Goal: Information Seeking & Learning: Learn about a topic

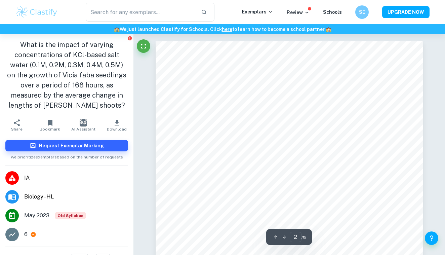
scroll to position [418, 0]
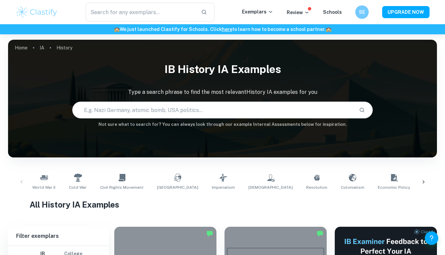
click at [142, 109] on input "text" at bounding box center [213, 109] width 280 height 19
type input "1960's"
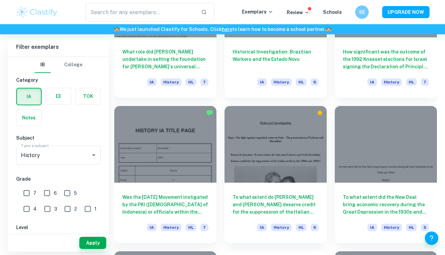
scroll to position [1571, 0]
click at [46, 195] on input "6" at bounding box center [46, 192] width 13 height 13
checkbox input "true"
click at [30, 194] on input "7" at bounding box center [26, 192] width 13 height 13
checkbox input "true"
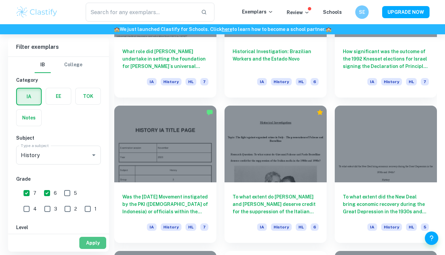
click at [84, 240] on button "Apply" at bounding box center [92, 242] width 27 height 12
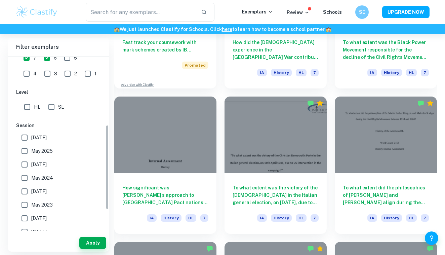
scroll to position [142, 0]
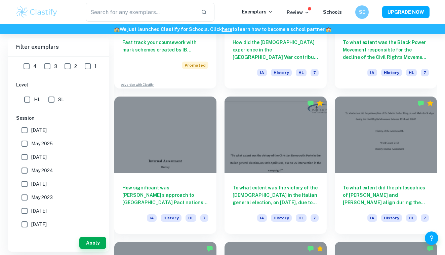
click at [30, 101] on input "HL" at bounding box center [26, 99] width 13 height 13
checkbox input "true"
click at [26, 131] on input "May 2026" at bounding box center [24, 129] width 13 height 13
checkbox input "true"
click at [29, 139] on input "May 2025" at bounding box center [24, 143] width 13 height 13
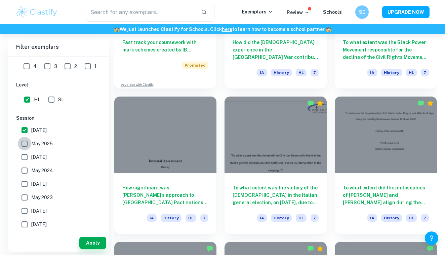
checkbox input "true"
click at [28, 158] on input "November 2024" at bounding box center [24, 156] width 13 height 13
checkbox input "true"
click at [27, 130] on input "May 2026" at bounding box center [24, 129] width 13 height 13
checkbox input "false"
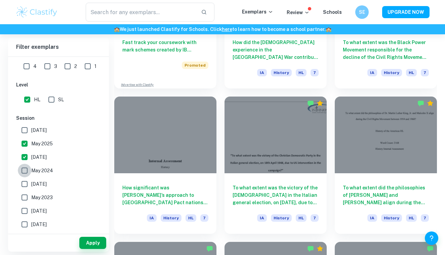
click at [28, 175] on input "May 2024" at bounding box center [24, 170] width 13 height 13
checkbox input "true"
click at [36, 191] on label "May 2023" at bounding box center [57, 196] width 78 height 13
click at [31, 191] on input "May 2023" at bounding box center [24, 196] width 13 height 13
checkbox input "true"
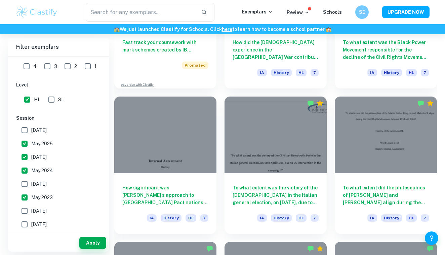
click at [35, 185] on span "November 2023" at bounding box center [38, 183] width 15 height 7
click at [31, 185] on input "November 2023" at bounding box center [24, 183] width 13 height 13
checkbox input "true"
click at [43, 209] on span "November 2022" at bounding box center [38, 210] width 15 height 7
click at [31, 209] on input "November 2022" at bounding box center [24, 210] width 13 height 13
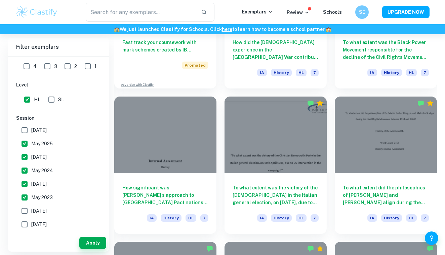
checkbox input "true"
click at [47, 226] on span "May 2022" at bounding box center [38, 223] width 15 height 7
click at [31, 226] on input "May 2022" at bounding box center [24, 223] width 13 height 13
checkbox input "true"
click at [83, 240] on button "Apply" at bounding box center [92, 242] width 27 height 12
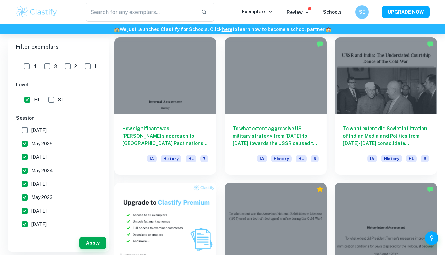
scroll to position [337, 0]
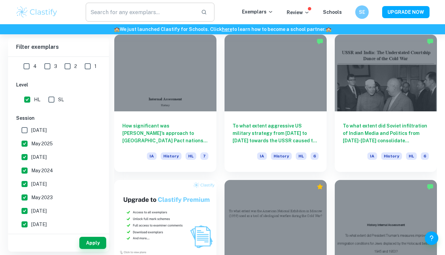
click at [184, 16] on input "text" at bounding box center [141, 12] width 110 height 19
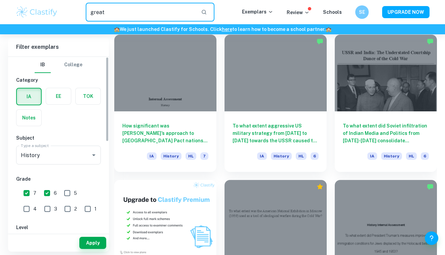
scroll to position [0, 0]
click at [92, 234] on div "Apply" at bounding box center [58, 242] width 101 height 17
click at [159, 12] on input "great" at bounding box center [141, 12] width 110 height 19
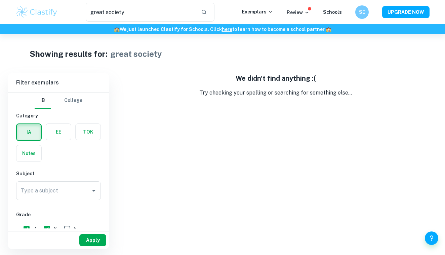
click at [91, 239] on button "Apply" at bounding box center [92, 240] width 27 height 12
click at [91, 240] on button "Apply" at bounding box center [92, 240] width 27 height 12
click at [91, 12] on input "great society" at bounding box center [141, 12] width 110 height 19
click at [91, 239] on button "Apply" at bounding box center [92, 240] width 27 height 12
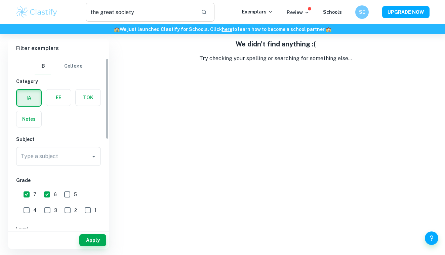
click at [172, 15] on input "the great society" at bounding box center [141, 12] width 110 height 19
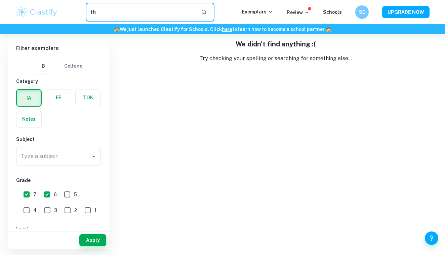
type input "t"
type input "civil rights"
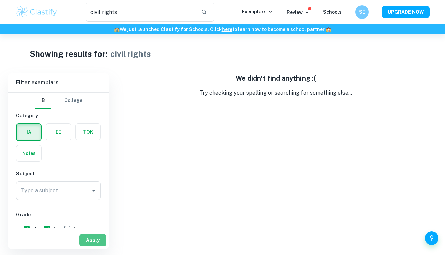
click at [92, 235] on button "Apply" at bounding box center [92, 240] width 27 height 12
click at [93, 236] on button "Apply" at bounding box center [92, 240] width 27 height 12
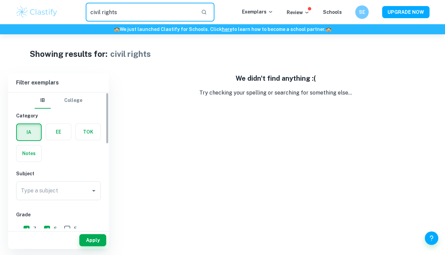
click at [165, 19] on input "civil rights" at bounding box center [141, 12] width 110 height 19
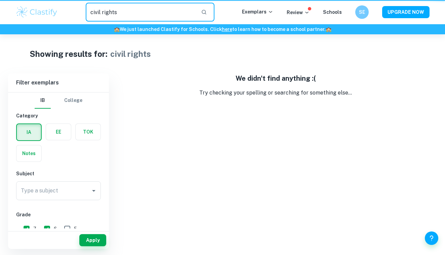
scroll to position [34, 0]
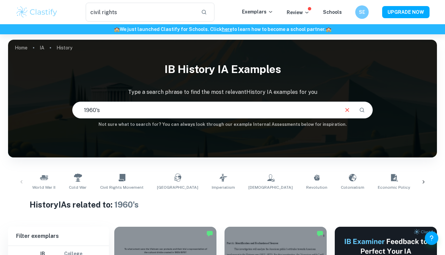
click at [104, 109] on input "1960's" at bounding box center [205, 109] width 265 height 19
type input "1"
type input "great society"
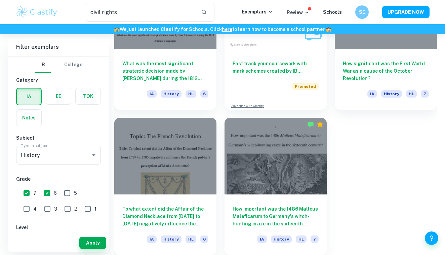
scroll to position [3590, 0]
click at [200, 15] on div "civil rights ​" at bounding box center [150, 12] width 129 height 19
type input "1"
type input "music"
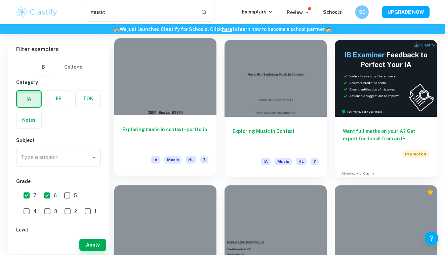
scroll to position [41, 0]
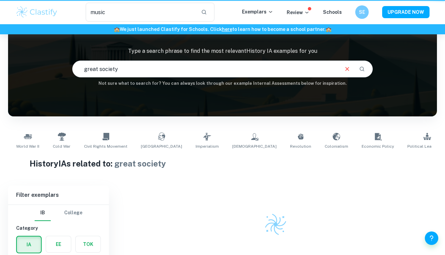
scroll to position [73, 0]
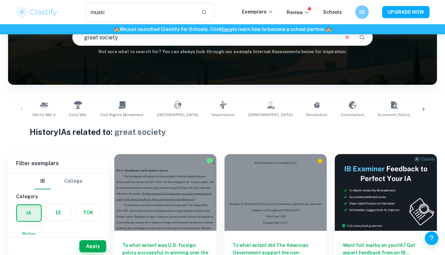
click at [122, 38] on input "great society" at bounding box center [205, 37] width 265 height 19
type input "g"
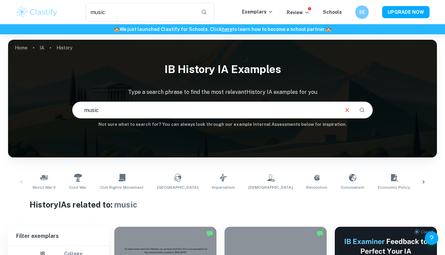
click at [173, 116] on input "music" at bounding box center [205, 109] width 265 height 19
type input "m"
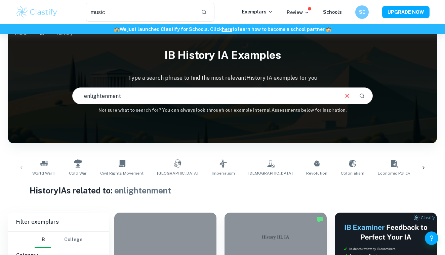
scroll to position [11, 0]
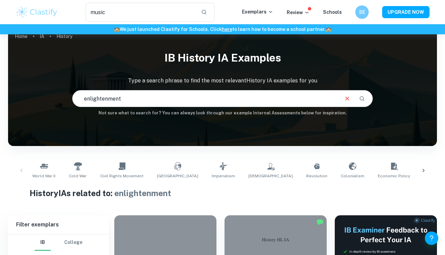
click at [421, 171] on icon at bounding box center [423, 170] width 7 height 7
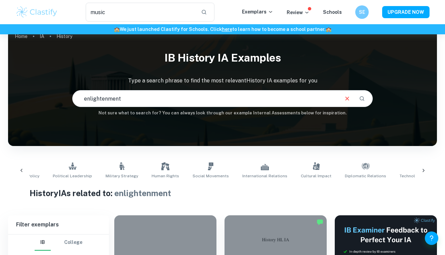
scroll to position [0, 382]
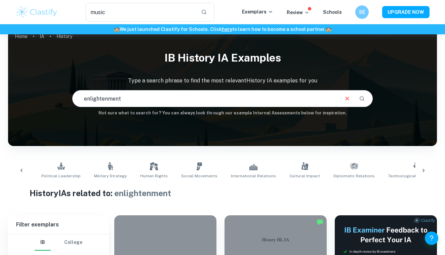
click at [419, 171] on div at bounding box center [423, 170] width 16 height 22
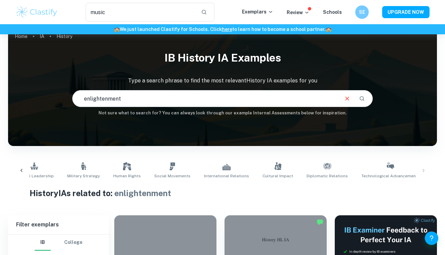
click at [254, 90] on input "enlightenment" at bounding box center [205, 98] width 265 height 19
click at [255, 95] on input "enlightenment" at bounding box center [205, 98] width 265 height 19
click at [179, 110] on h6 "Not sure what to search for? You can always look through our example Internal A…" at bounding box center [222, 112] width 428 height 7
click at [178, 103] on input "enlightenment" at bounding box center [205, 98] width 265 height 19
type input "e"
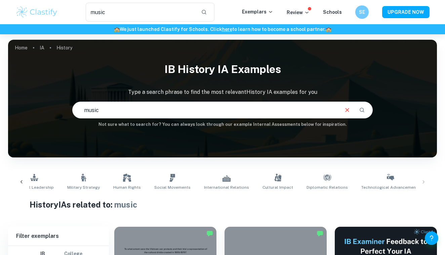
click at [127, 109] on input "music" at bounding box center [205, 109] width 265 height 19
type input "m"
type input "civil rights movement"
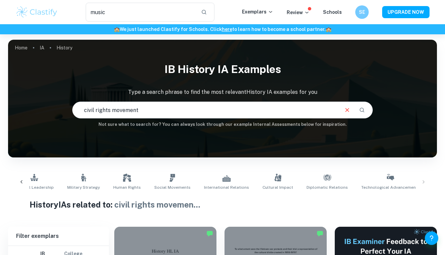
click at [166, 106] on input "civil rights movement" at bounding box center [205, 109] width 265 height 19
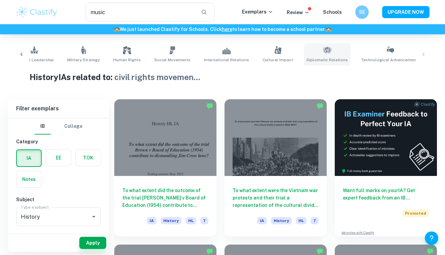
scroll to position [193, 0]
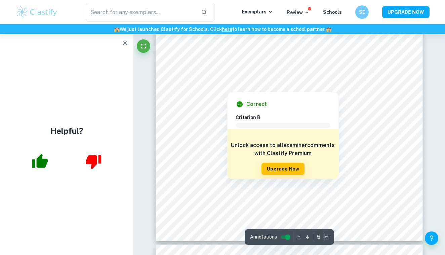
scroll to position [1457, 0]
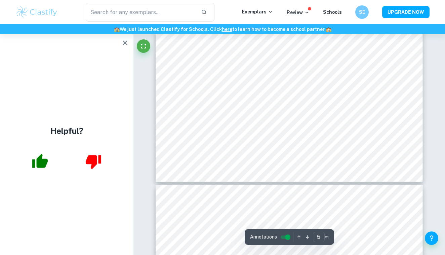
type input "6"
click at [125, 42] on icon "button" at bounding box center [125, 42] width 5 height 5
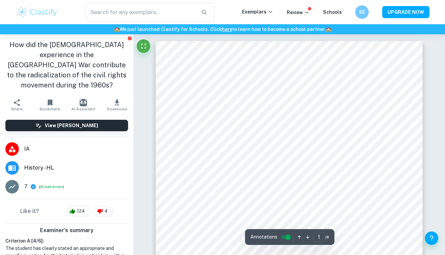
scroll to position [0, 0]
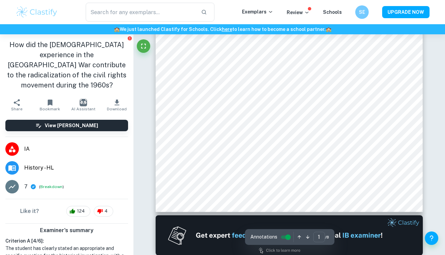
type input "2"
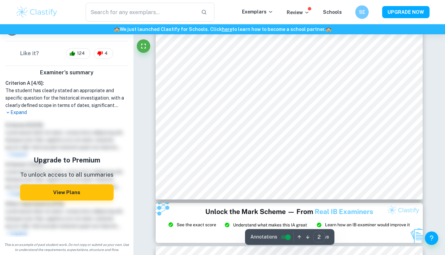
scroll to position [578, 0]
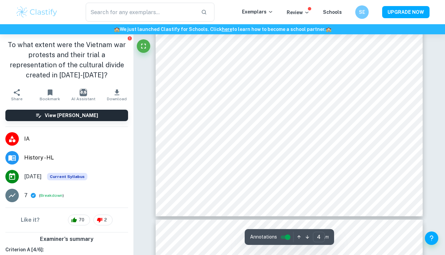
scroll to position [1538, 0]
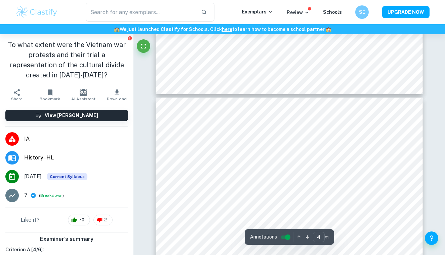
type input "5"
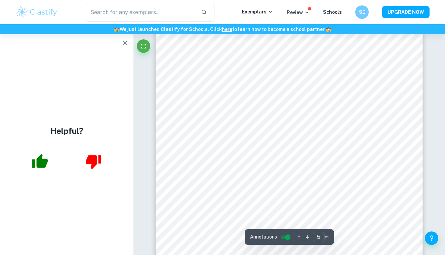
click at [124, 45] on icon "button" at bounding box center [125, 43] width 8 height 8
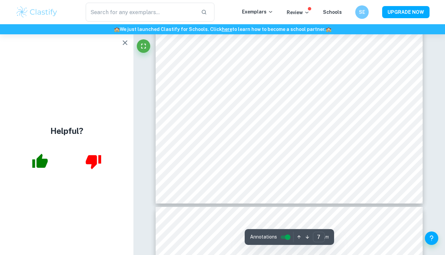
scroll to position [2361, 0]
click at [125, 43] on icon "button" at bounding box center [125, 42] width 5 height 5
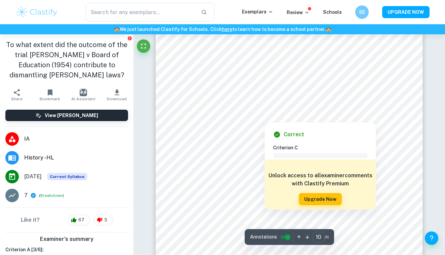
type input "11"
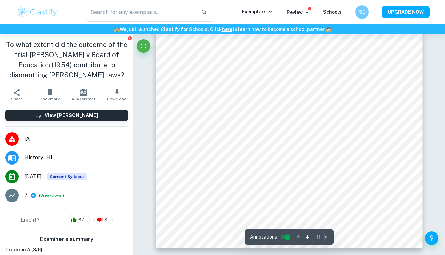
scroll to position [3754, 0]
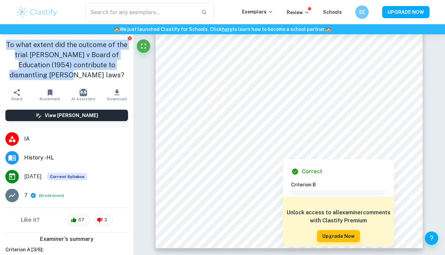
drag, startPoint x: 81, startPoint y: 75, endPoint x: 5, endPoint y: 44, distance: 81.9
click at [5, 44] on h1 "To what extent did the outcome of the trial Brown v Board of Education (1954) c…" at bounding box center [66, 60] width 123 height 40
copy h1 "To what extent did the outcome of the trial Brown v Board of Education (1954) c…"
